Goal: Task Accomplishment & Management: Manage account settings

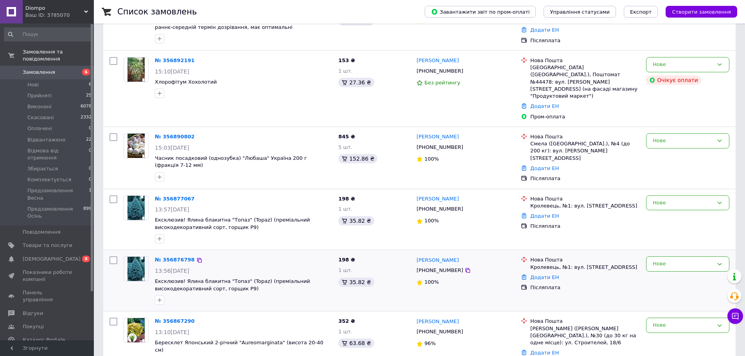
scroll to position [157, 0]
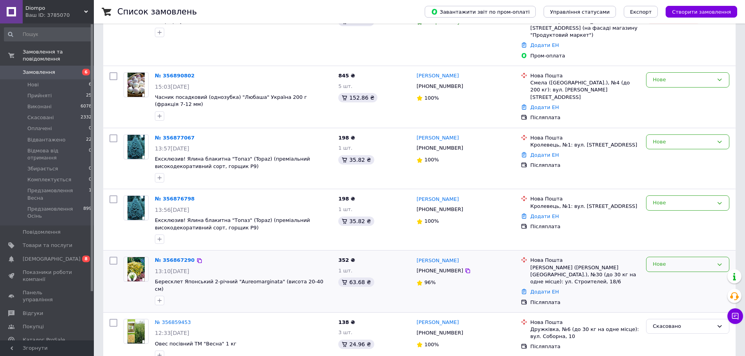
click at [675, 261] on div "Нове" at bounding box center [683, 265] width 61 height 8
click at [673, 324] on li "Предзамовлення Осінь" at bounding box center [688, 331] width 83 height 14
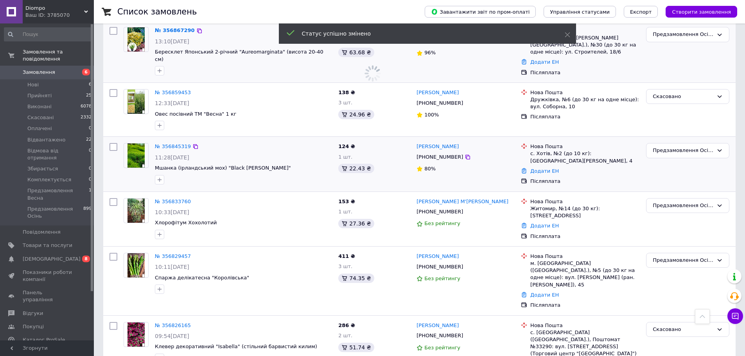
scroll to position [430, 0]
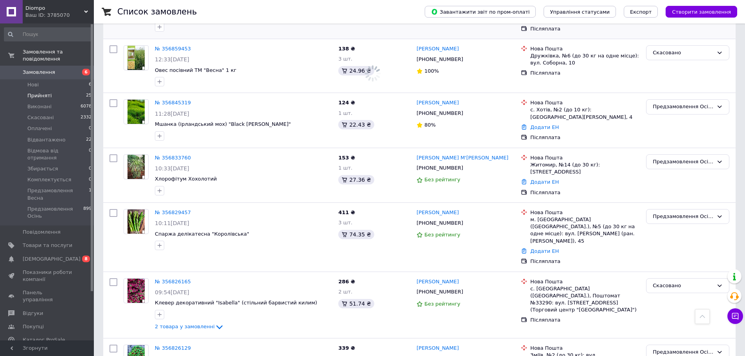
click at [43, 92] on span "Прийняті" at bounding box center [39, 95] width 24 height 7
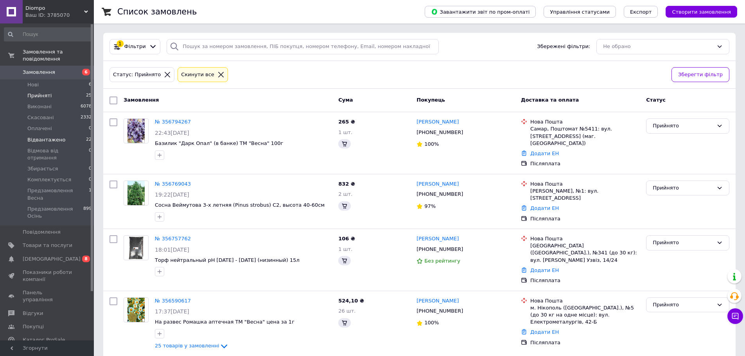
click at [45, 137] on span "Відвантажено" at bounding box center [46, 140] width 38 height 7
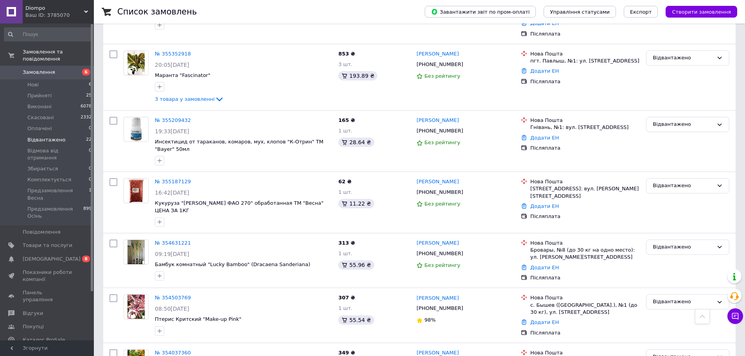
scroll to position [1106, 0]
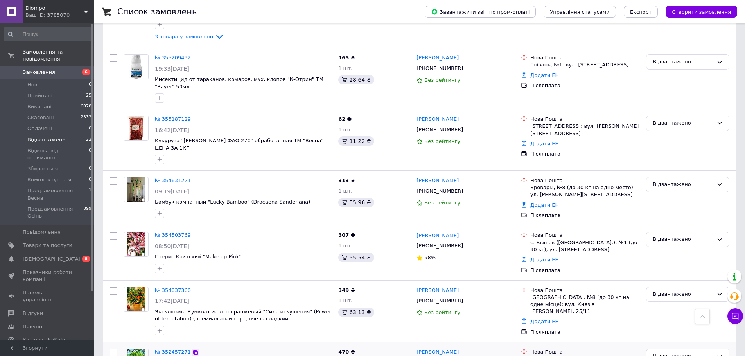
click at [193, 350] on icon at bounding box center [196, 353] width 6 height 6
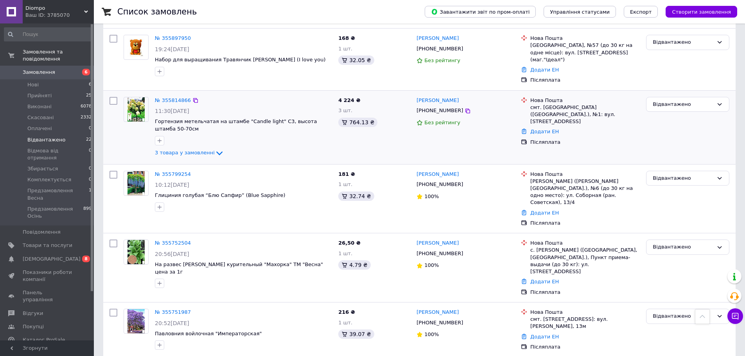
scroll to position [0, 0]
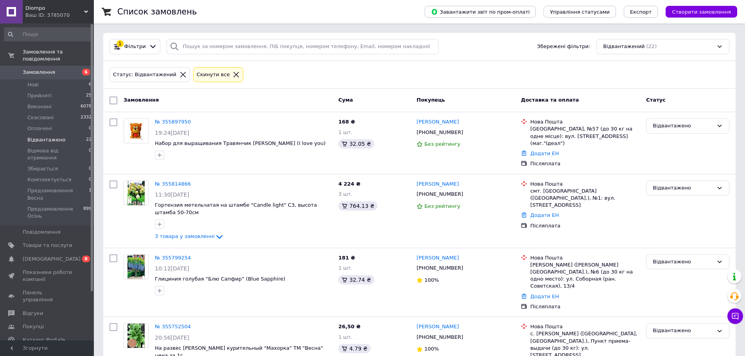
click at [233, 74] on icon at bounding box center [236, 74] width 7 height 7
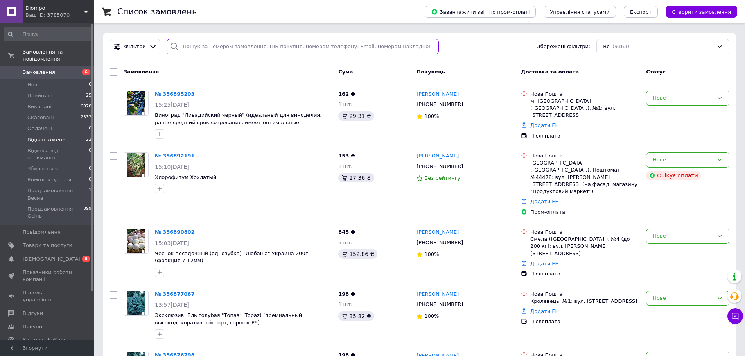
click at [246, 49] on input "search" at bounding box center [303, 46] width 272 height 15
paste input "[PHONE_NUMBER]"
type input "[PHONE_NUMBER]"
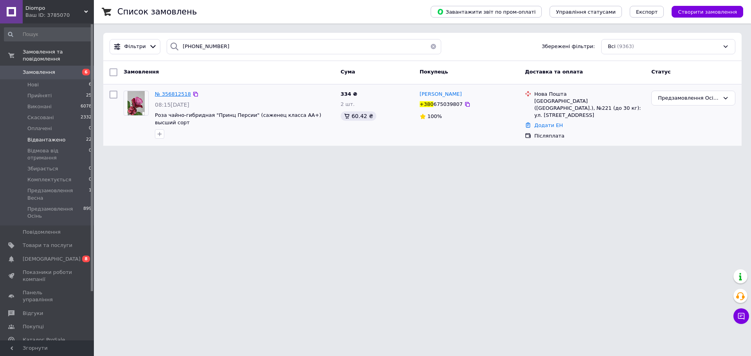
click at [176, 96] on span "№ 356812518" at bounding box center [173, 94] width 36 height 6
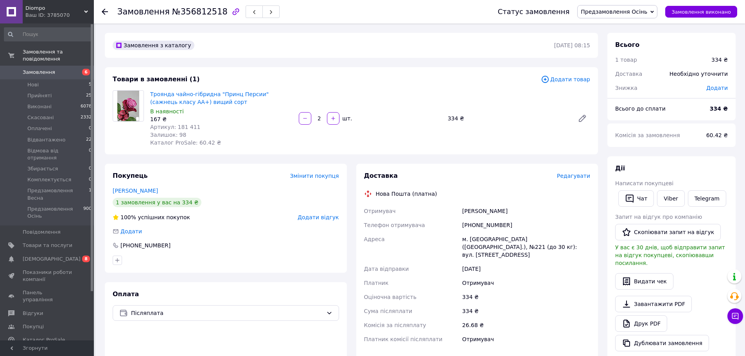
drag, startPoint x: 719, startPoint y: 176, endPoint x: 713, endPoint y: 177, distance: 6.0
click at [719, 176] on div "[PERSON_NAME] покупцеві   Чат Viber Telegram Запит на відгук про компанію   Ско…" at bounding box center [672, 257] width 113 height 187
click at [639, 201] on button "Чат" at bounding box center [637, 199] width 36 height 16
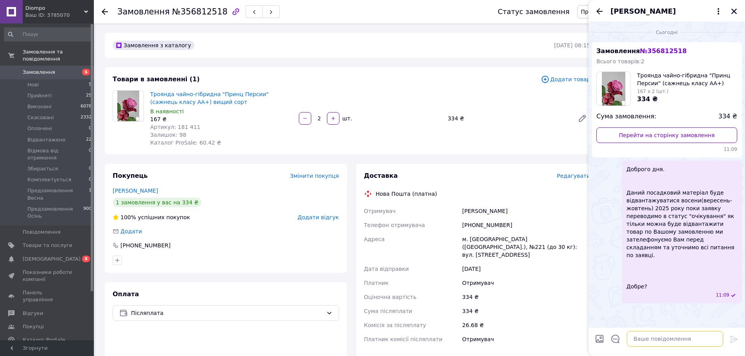
click at [682, 343] on textarea at bounding box center [675, 339] width 96 height 16
click at [597, 8] on icon "Назад" at bounding box center [599, 11] width 9 height 9
